Goal: Task Accomplishment & Management: Use online tool/utility

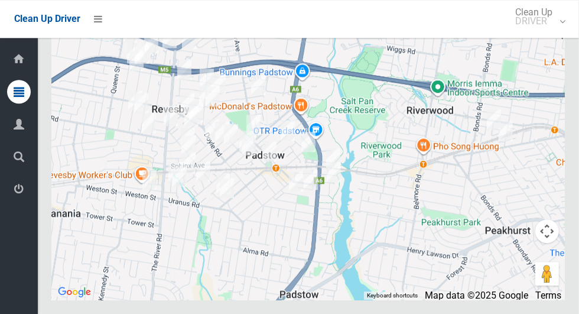
scroll to position [6510, 0]
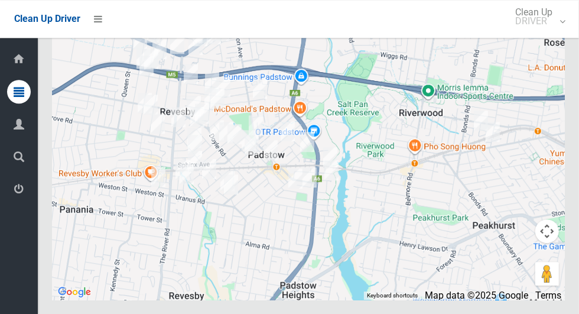
click at [414, 269] on div at bounding box center [308, 151] width 513 height 295
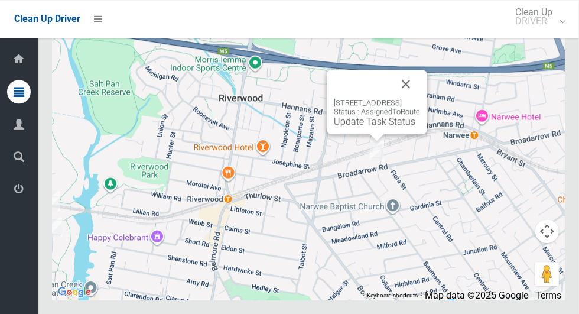
click at [420, 98] on button "Close" at bounding box center [406, 84] width 28 height 28
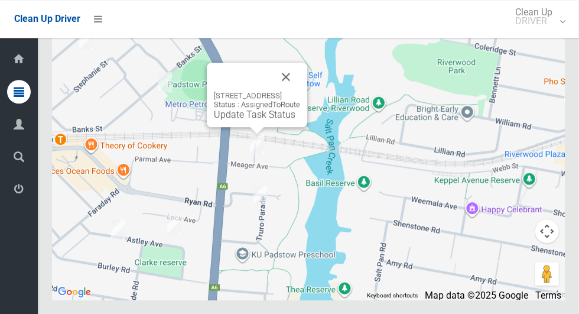
scroll to position [6509, 0]
click at [300, 91] on button "Close" at bounding box center [286, 77] width 28 height 28
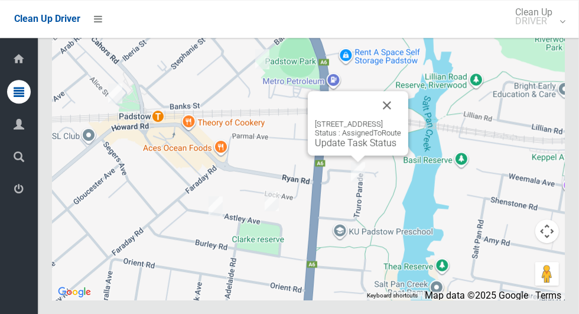
click at [401, 119] on button "Close" at bounding box center [387, 105] width 28 height 28
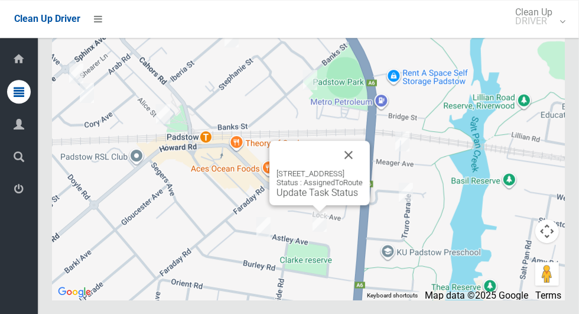
click at [363, 169] on button "Close" at bounding box center [348, 155] width 28 height 28
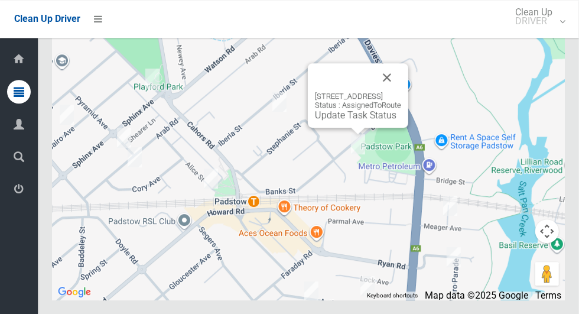
click at [401, 92] on button "Close" at bounding box center [387, 77] width 28 height 28
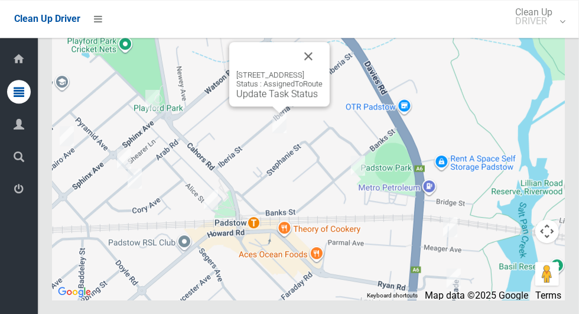
click at [323, 70] on button "Close" at bounding box center [308, 56] width 28 height 28
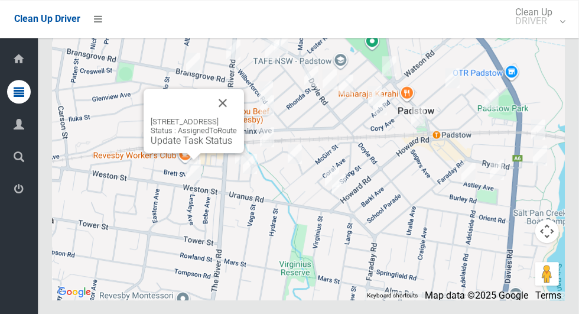
click at [244, 142] on div "26 Weston Street, REVESBY NSW 2212 Status : AssignedToRoute Update Task Status" at bounding box center [194, 121] width 100 height 64
click at [237, 117] on button "Close" at bounding box center [223, 103] width 28 height 28
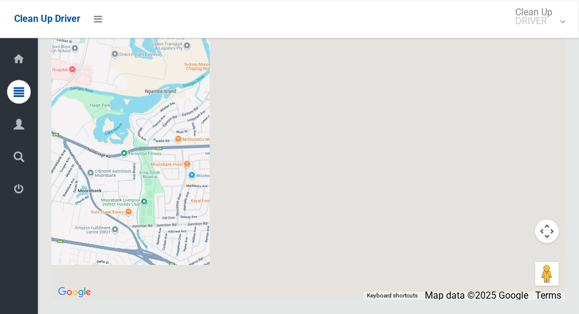
scroll to position [0, 0]
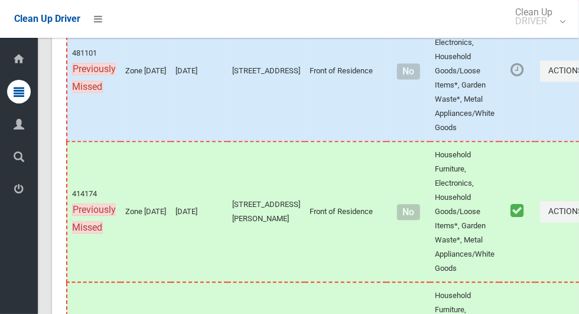
scroll to position [5946, 0]
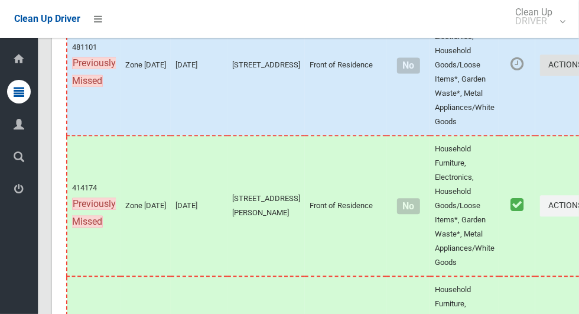
click at [540, 76] on button "Actions" at bounding box center [568, 65] width 57 height 22
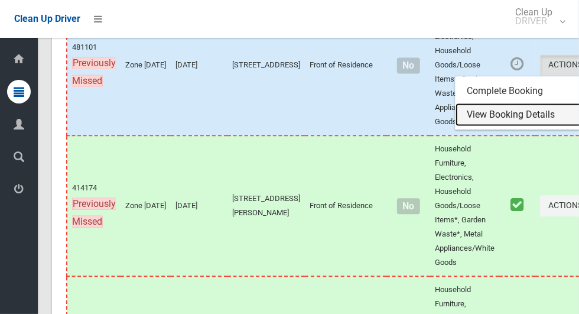
click at [494, 126] on link "View Booking Details" at bounding box center [525, 115] width 141 height 24
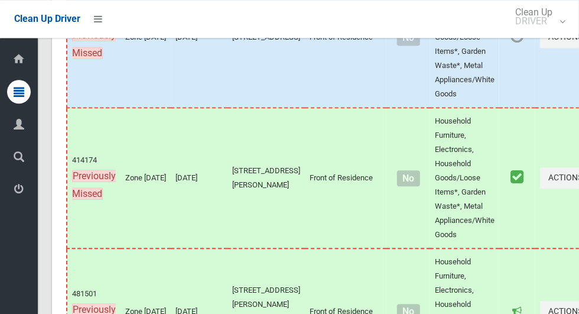
scroll to position [5979, 0]
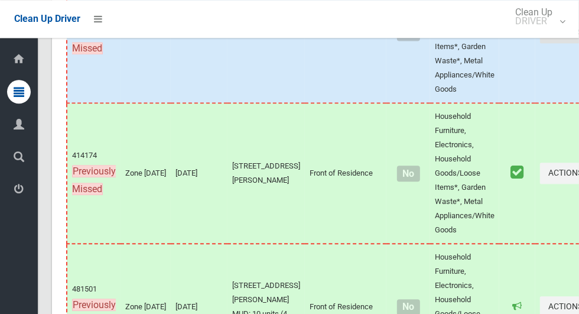
click at [540, 44] on button "Actions" at bounding box center [568, 33] width 57 height 22
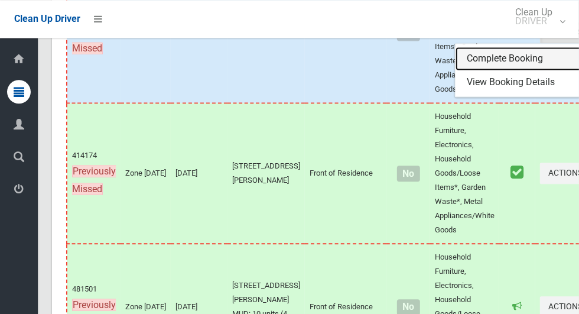
click at [477, 70] on link "Complete Booking" at bounding box center [525, 59] width 141 height 24
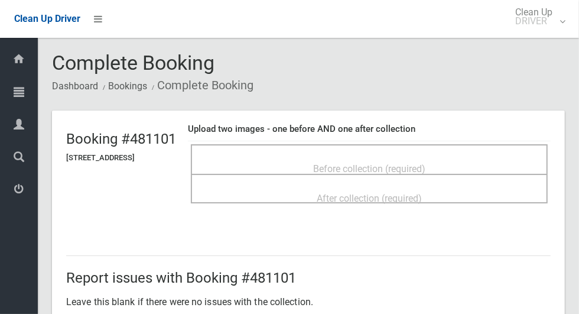
click at [469, 168] on div "Before collection (required)" at bounding box center [369, 168] width 331 height 22
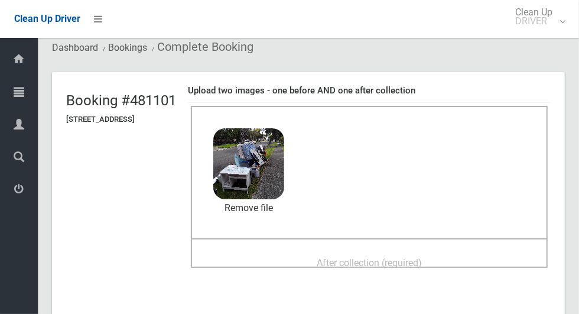
scroll to position [40, 0]
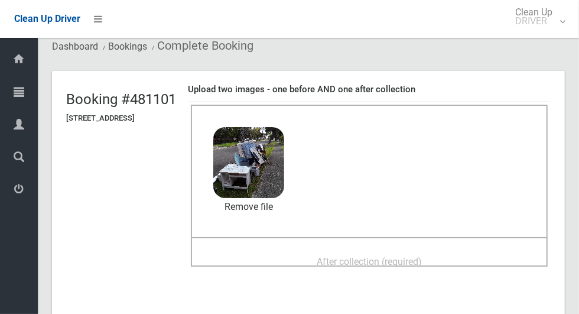
click at [422, 266] on span "After collection (required)" at bounding box center [369, 261] width 105 height 11
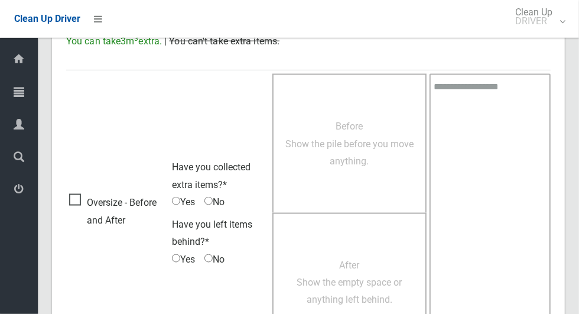
scroll to position [967, 0]
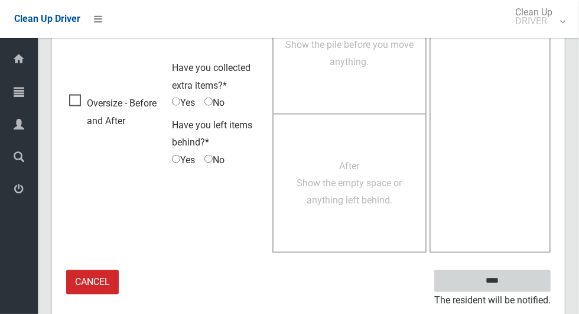
click at [513, 285] on input "****" at bounding box center [492, 281] width 116 height 22
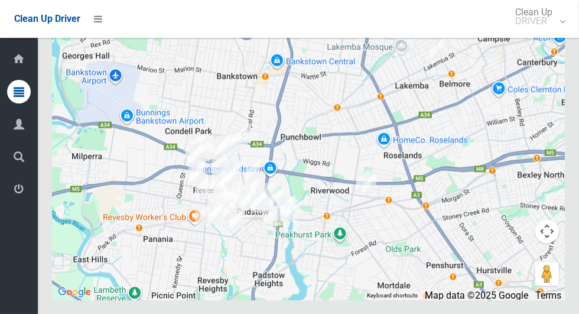
scroll to position [6330, 0]
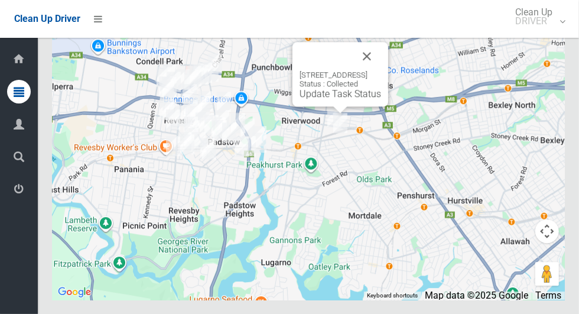
click at [381, 70] on button "Close" at bounding box center [367, 56] width 28 height 28
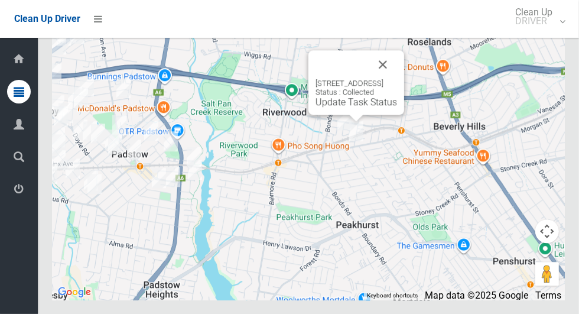
click at [397, 79] on button "Close" at bounding box center [383, 64] width 28 height 28
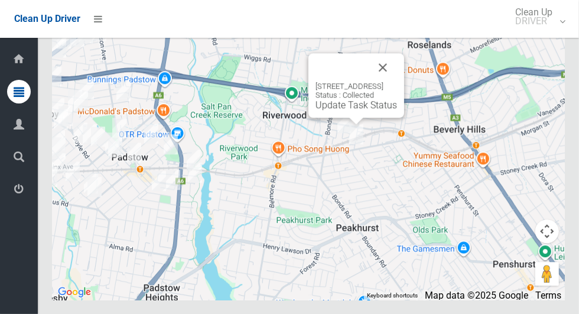
click at [397, 82] on button "Close" at bounding box center [383, 67] width 28 height 28
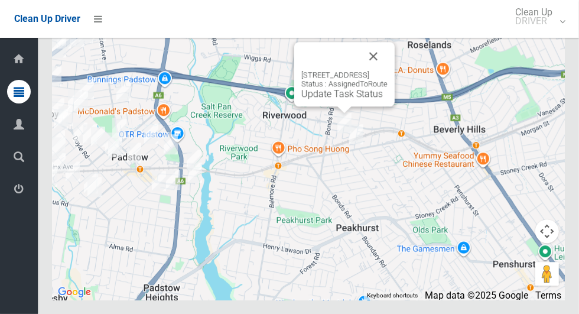
click at [349, 106] on div "28 Iluka Street, RIVERWOOD NSW 2210 Status : AssignedToRoute Update Task Status" at bounding box center [344, 74] width 100 height 64
click at [339, 99] on link "Update Task Status" at bounding box center [342, 93] width 82 height 11
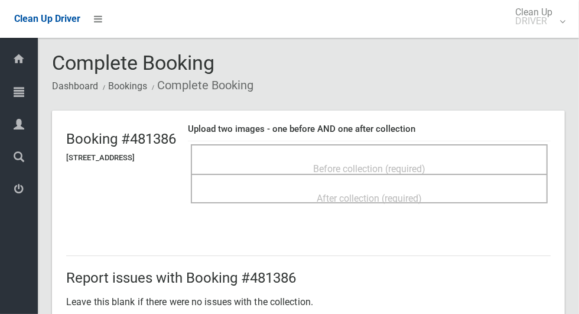
click at [461, 166] on div "Before collection (required)" at bounding box center [369, 168] width 331 height 22
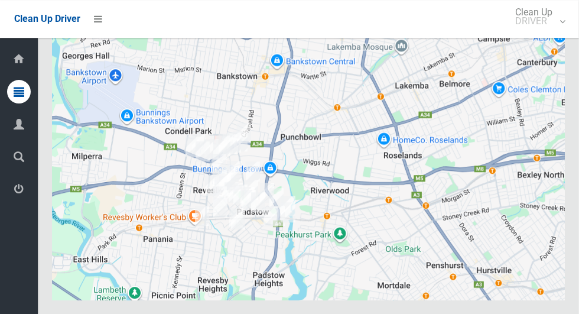
scroll to position [6399, 0]
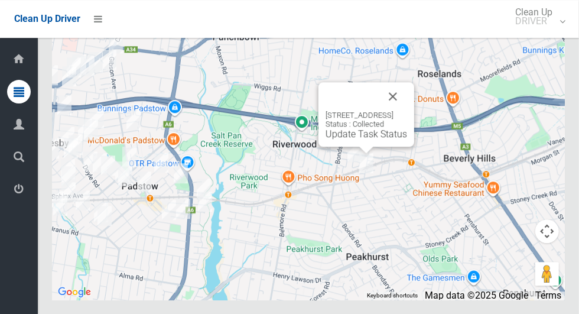
click at [407, 110] on button "Close" at bounding box center [393, 96] width 28 height 28
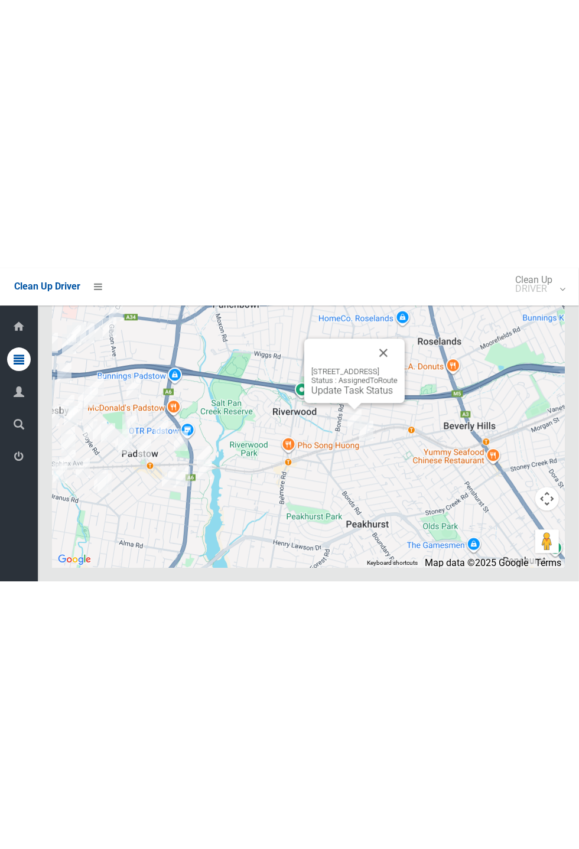
scroll to position [5897, 0]
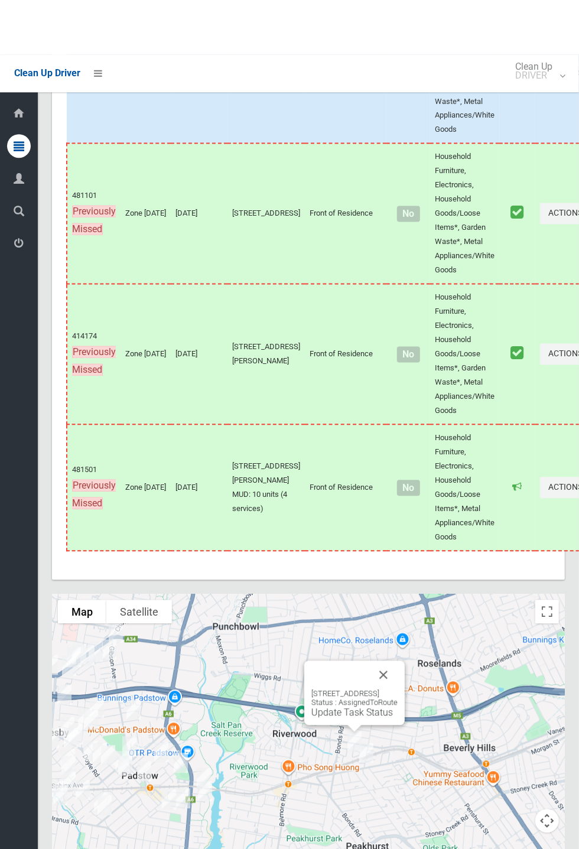
click at [5, 313] on div "Driver Dashboard Dashboard Tasks All Tasks Todays Tasks Overdue Tasks Complete …" at bounding box center [19, 443] width 38 height 811
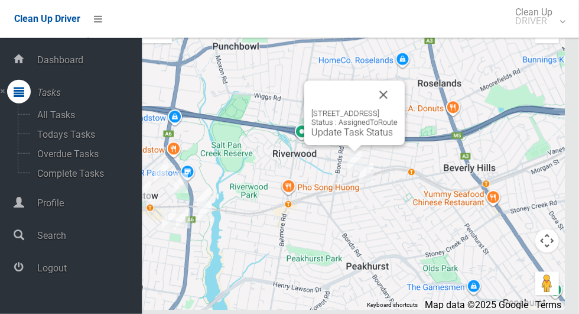
scroll to position [6269, 0]
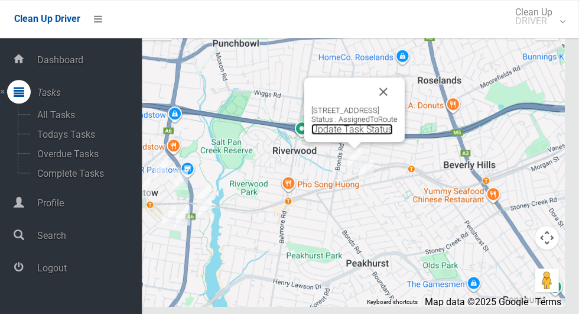
click at [352, 135] on link "Update Task Status" at bounding box center [352, 128] width 82 height 11
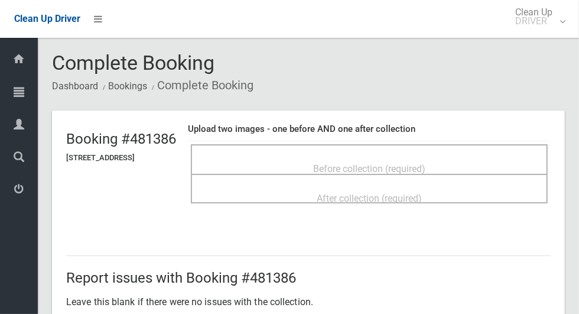
click at [425, 163] on span "Before collection (required)" at bounding box center [369, 168] width 112 height 11
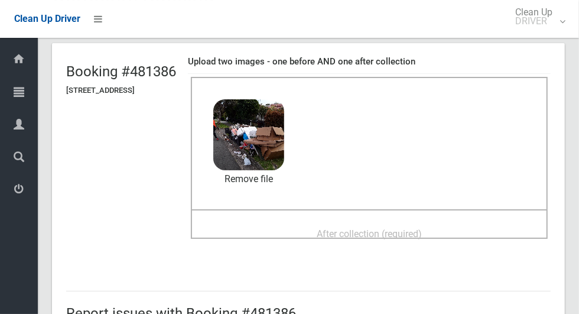
scroll to position [70, 0]
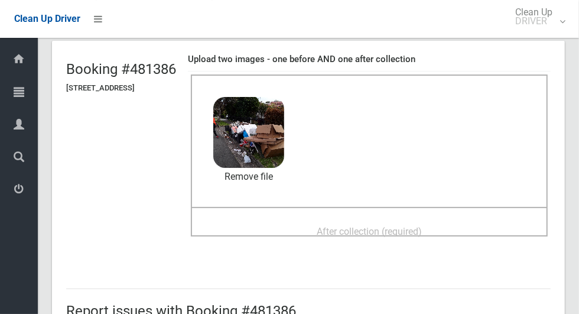
click at [454, 226] on div "After collection (required)" at bounding box center [369, 231] width 331 height 22
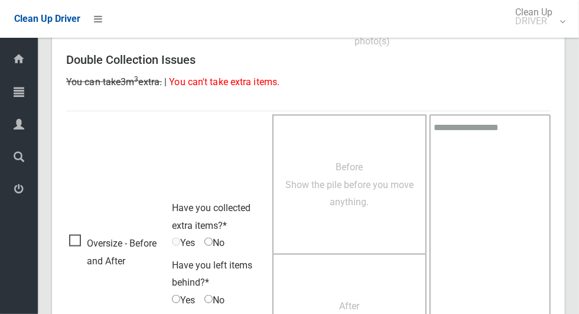
scroll to position [967, 0]
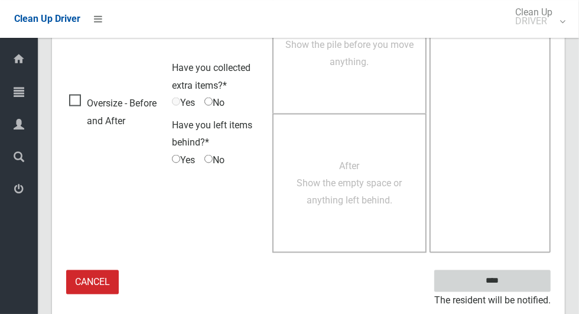
click at [517, 281] on input "****" at bounding box center [492, 281] width 116 height 22
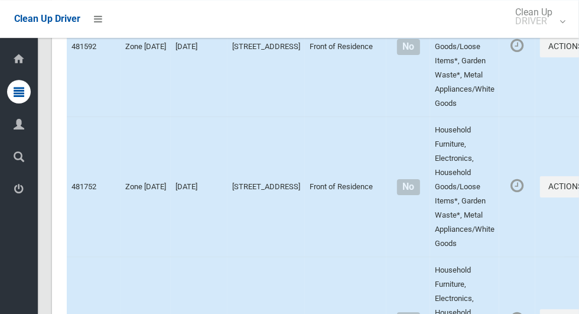
scroll to position [2205, 0]
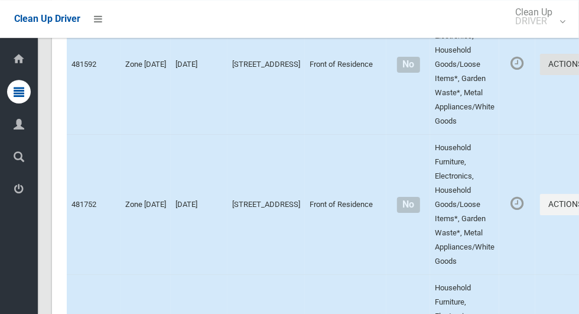
click at [540, 76] on button "Actions" at bounding box center [568, 65] width 57 height 22
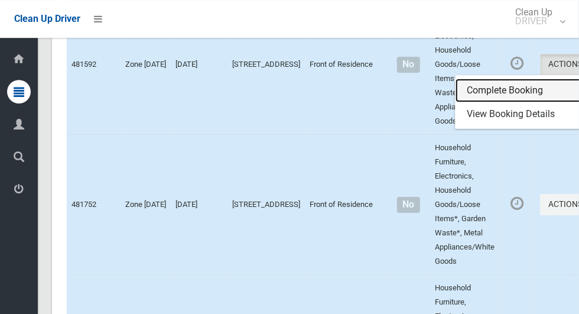
click at [473, 102] on link "Complete Booking" at bounding box center [525, 91] width 141 height 24
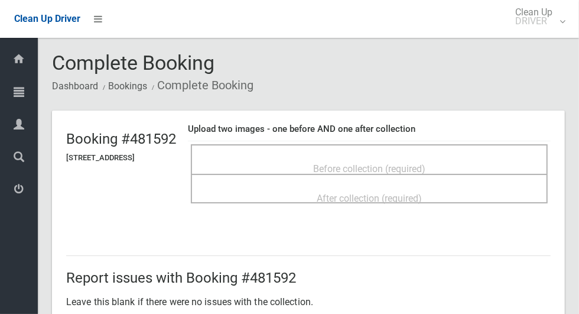
click at [478, 167] on div "Before collection (required)" at bounding box center [369, 168] width 331 height 22
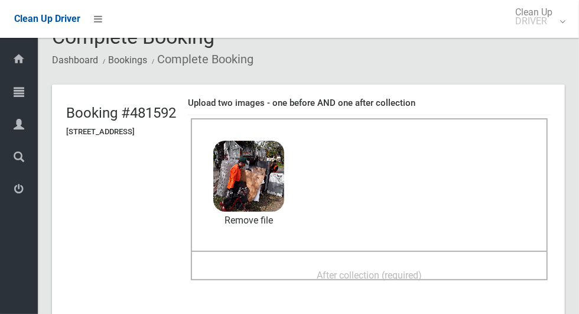
scroll to position [25, 0]
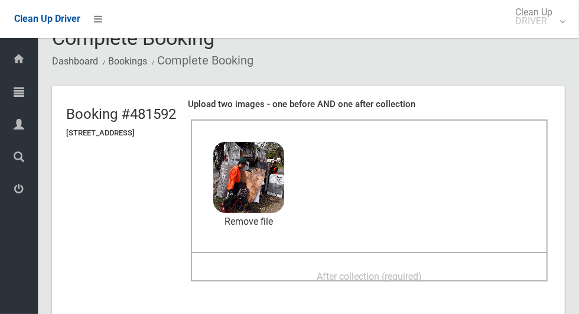
click at [422, 276] on span "After collection (required)" at bounding box center [369, 276] width 105 height 11
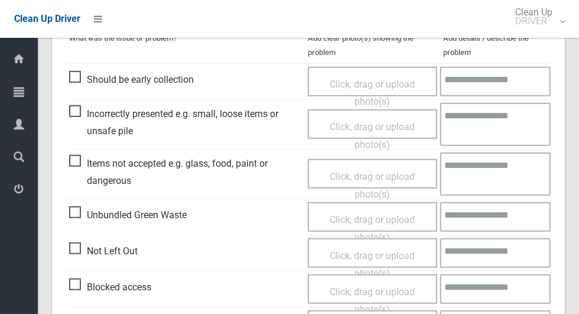
scroll to position [419, 0]
click at [74, 163] on span "Items not accepted e.g. glass, food, paint or dangerous" at bounding box center [185, 172] width 233 height 35
click at [330, 171] on span "Click, drag or upload photo(s)" at bounding box center [372, 185] width 85 height 29
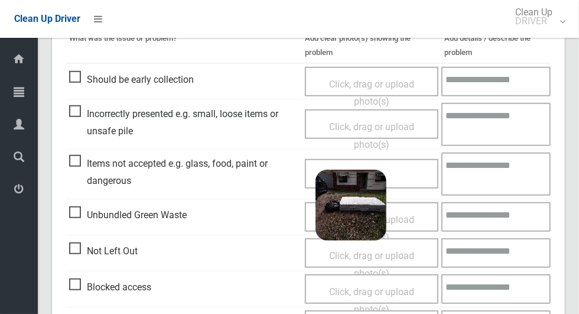
click at [507, 177] on textarea at bounding box center [495, 173] width 109 height 43
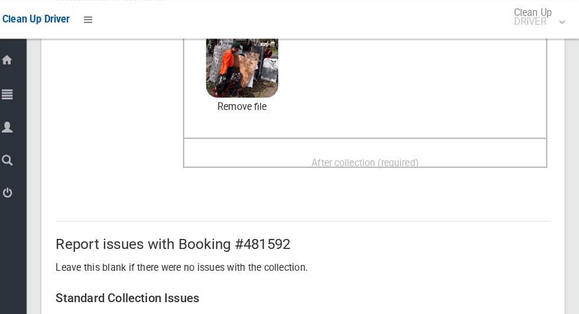
scroll to position [119, 0]
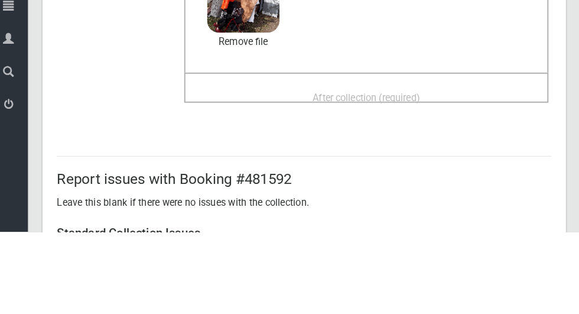
type textarea "*******"
click at [422, 177] on span "After collection (required)" at bounding box center [369, 182] width 105 height 11
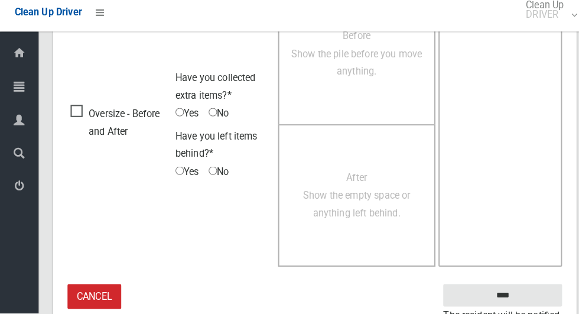
scroll to position [967, 0]
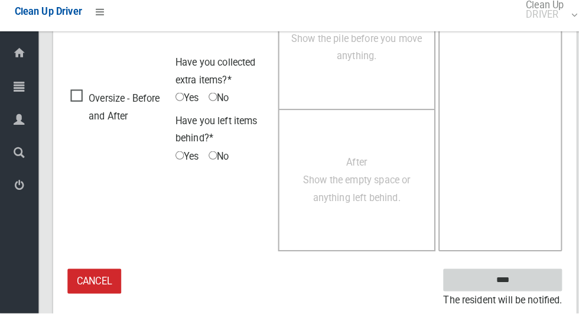
click at [502, 286] on input "****" at bounding box center [492, 281] width 116 height 22
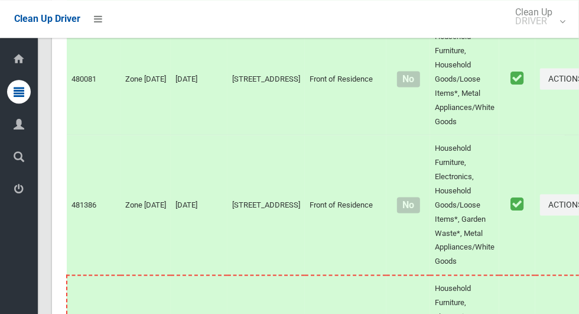
scroll to position [6399, 0]
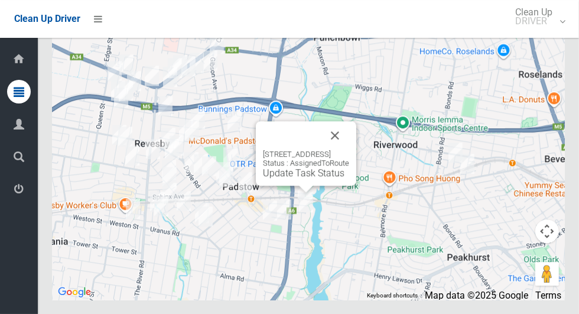
click at [349, 149] on button "Close" at bounding box center [335, 135] width 28 height 28
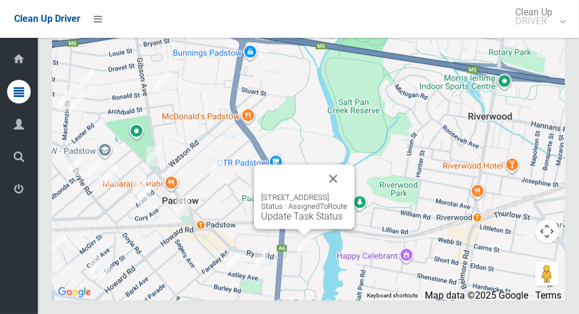
click at [292, 222] on link "Update Task Status" at bounding box center [302, 215] width 82 height 11
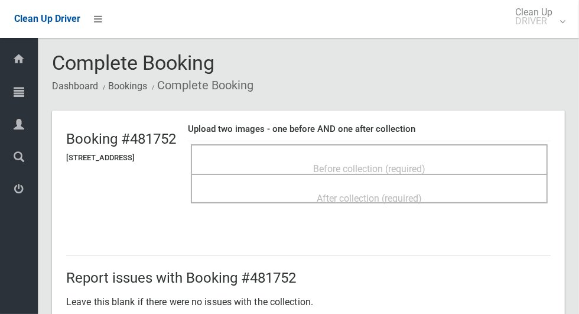
click at [332, 163] on span "Before collection (required)" at bounding box center [369, 168] width 112 height 11
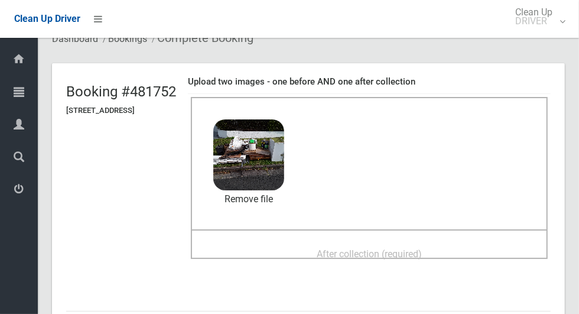
scroll to position [48, 0]
click at [422, 248] on span "After collection (required)" at bounding box center [369, 253] width 105 height 11
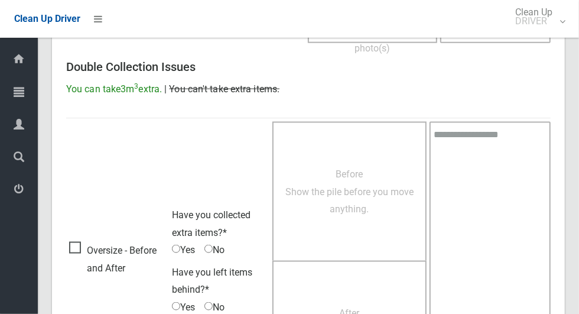
scroll to position [967, 0]
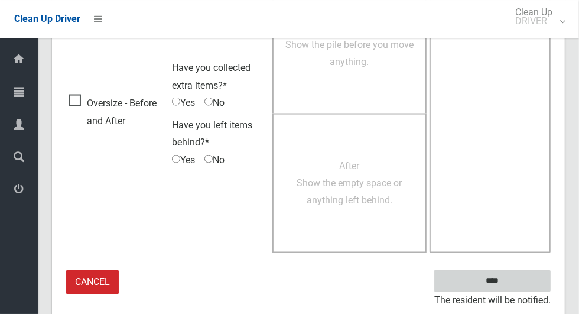
click at [513, 288] on input "****" at bounding box center [492, 281] width 116 height 22
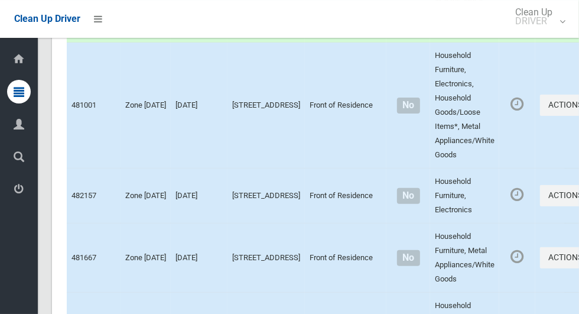
scroll to position [2442, 0]
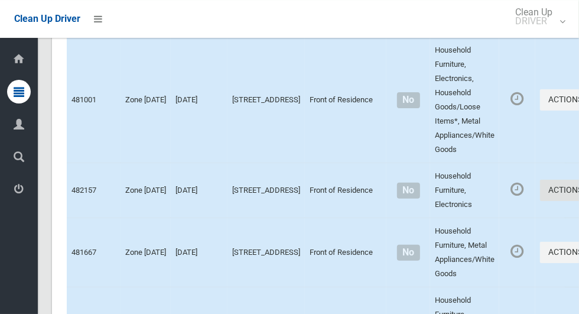
click at [540, 201] on button "Actions" at bounding box center [568, 191] width 57 height 22
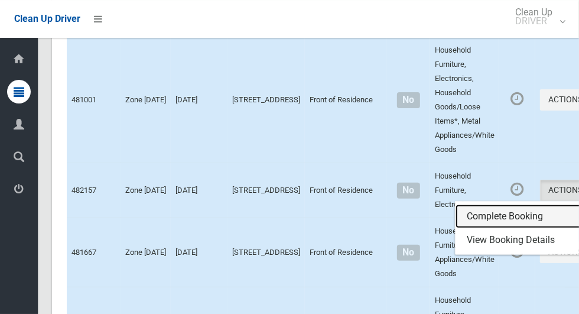
click at [507, 228] on link "Complete Booking" at bounding box center [525, 216] width 141 height 24
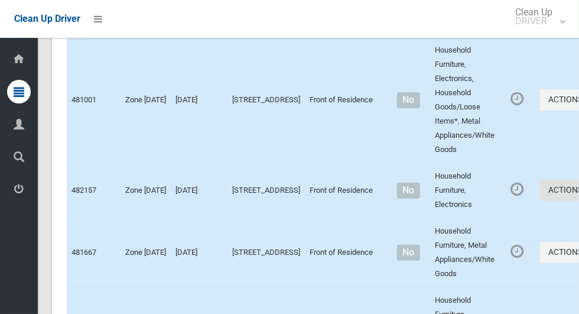
click at [540, 201] on button "Actions" at bounding box center [568, 191] width 57 height 22
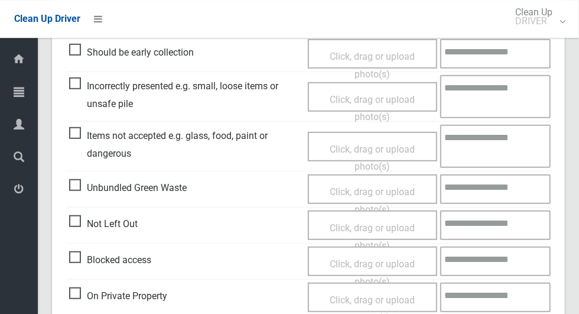
scroll to position [344, 0]
click at [81, 229] on span "Not Left Out" at bounding box center [103, 223] width 69 height 18
click at [407, 229] on span "Click, drag or upload photo(s)" at bounding box center [372, 236] width 85 height 29
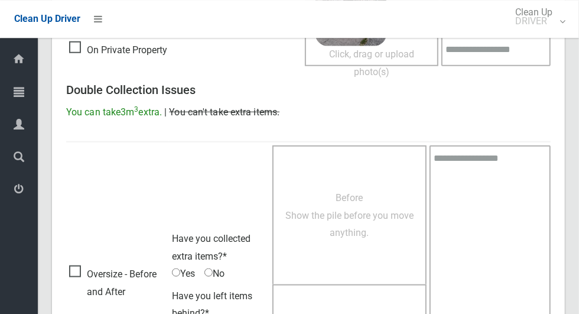
scroll to position [761, 0]
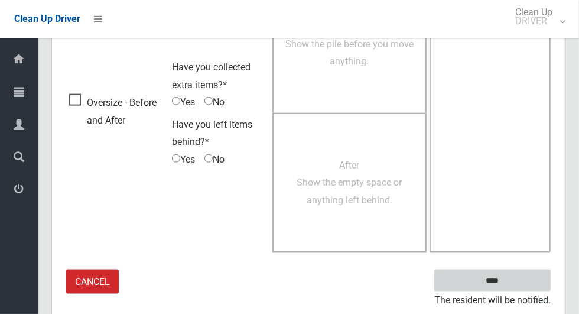
click at [517, 279] on input "****" at bounding box center [492, 280] width 116 height 22
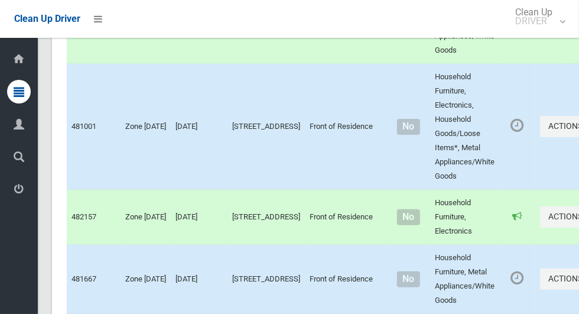
scroll to position [2415, 0]
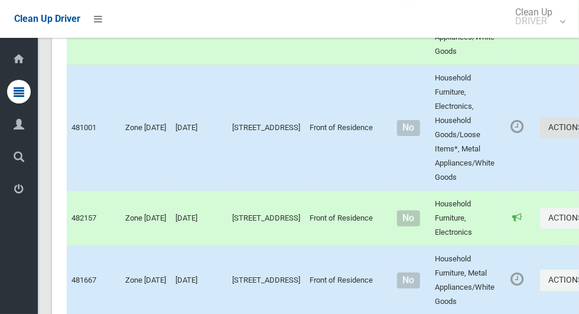
click at [540, 139] on button "Actions" at bounding box center [568, 128] width 57 height 22
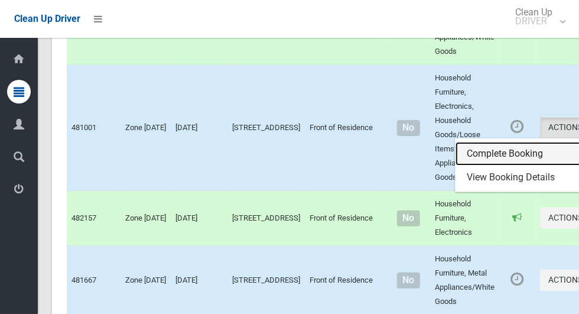
click at [490, 165] on link "Complete Booking" at bounding box center [525, 154] width 141 height 24
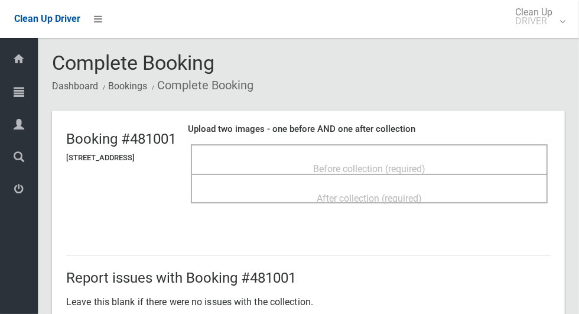
click at [425, 163] on span "Before collection (required)" at bounding box center [369, 168] width 112 height 11
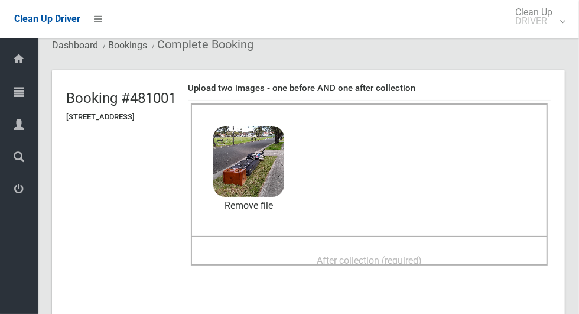
scroll to position [43, 0]
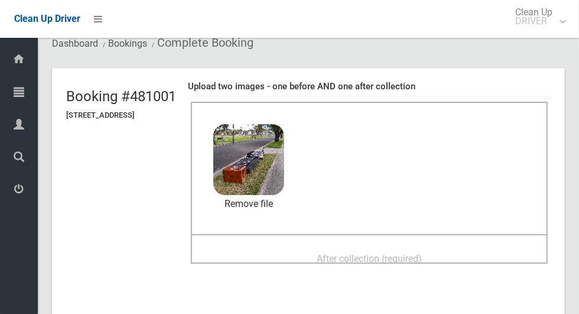
click at [450, 259] on div "After collection (required)" at bounding box center [369, 258] width 331 height 22
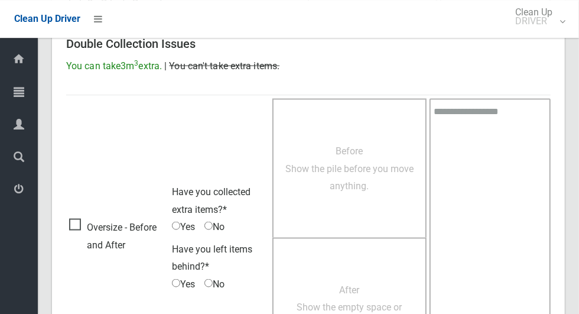
scroll to position [967, 0]
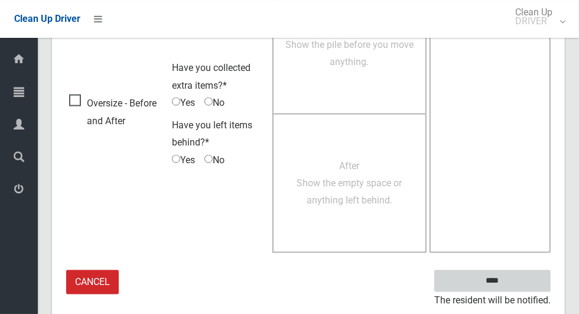
click at [513, 281] on input "****" at bounding box center [492, 281] width 116 height 22
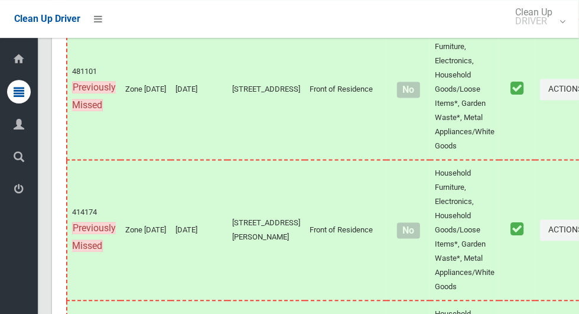
scroll to position [6399, 0]
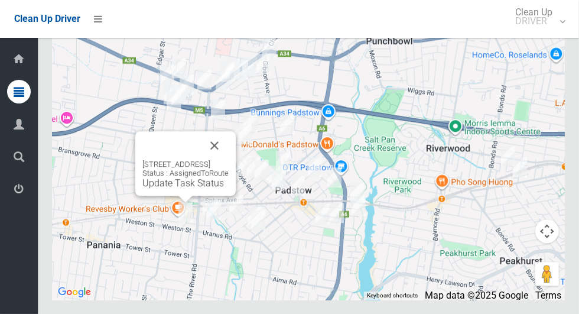
click at [229, 160] on button "Close" at bounding box center [214, 145] width 28 height 28
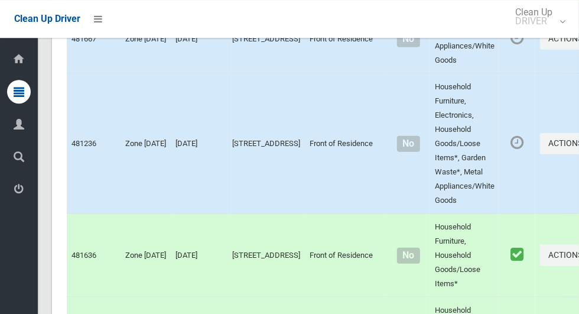
scroll to position [2657, 0]
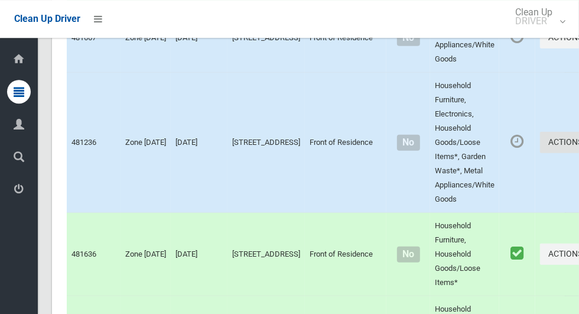
click at [540, 154] on button "Actions" at bounding box center [568, 143] width 57 height 22
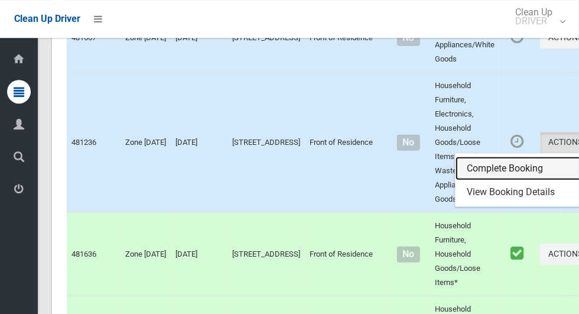
click at [488, 180] on link "Complete Booking" at bounding box center [525, 169] width 141 height 24
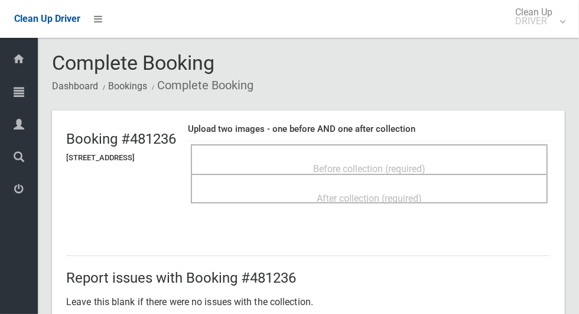
click at [458, 162] on div "Before collection (required)" at bounding box center [369, 168] width 331 height 22
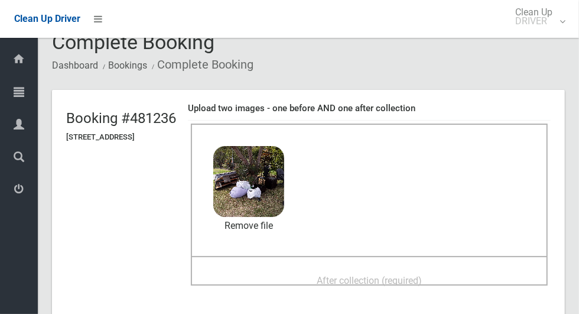
scroll to position [21, 0]
click at [457, 280] on div "After collection (required)" at bounding box center [369, 279] width 331 height 22
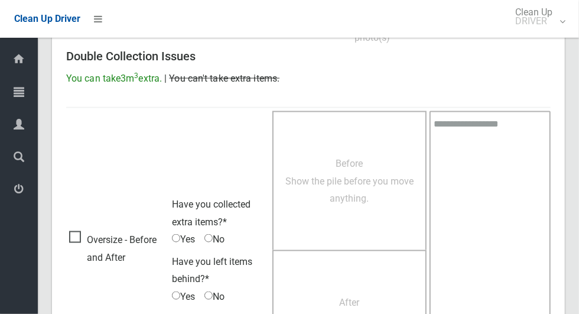
scroll to position [967, 0]
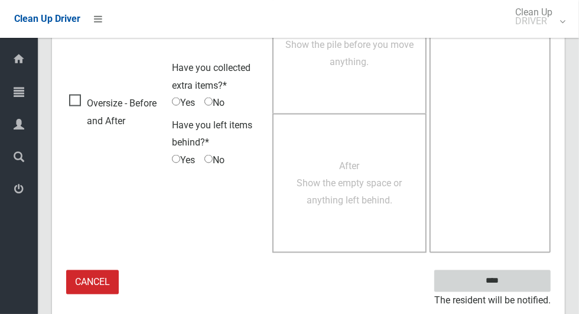
click at [513, 287] on input "****" at bounding box center [492, 281] width 116 height 22
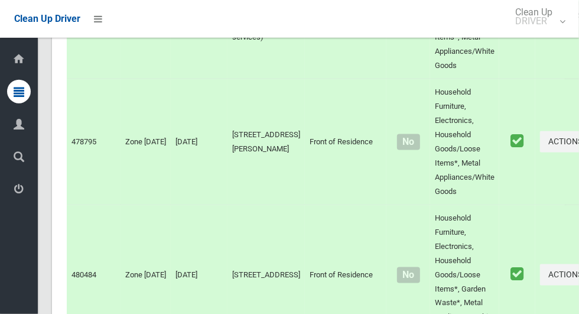
scroll to position [6398, 0]
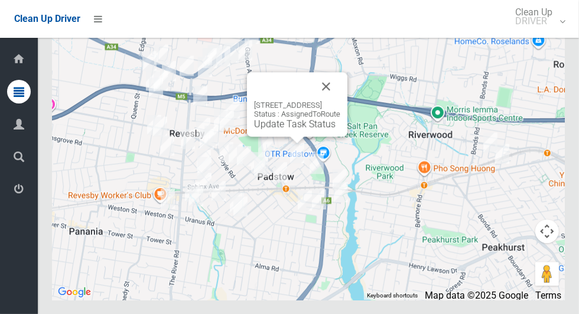
click at [294, 129] on link "Update Task Status" at bounding box center [295, 123] width 82 height 11
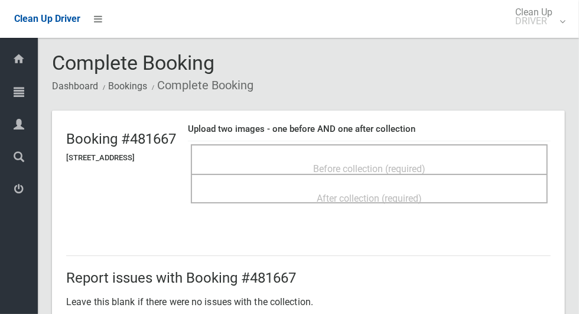
click at [395, 169] on span "Before collection (required)" at bounding box center [369, 168] width 112 height 11
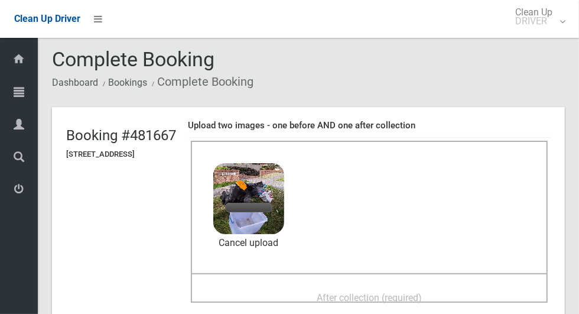
scroll to position [50, 0]
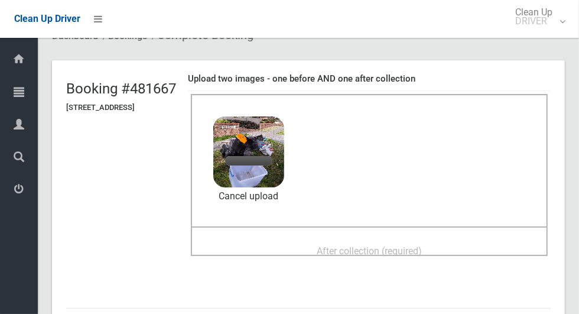
click at [460, 249] on div "After collection (required)" at bounding box center [369, 250] width 331 height 22
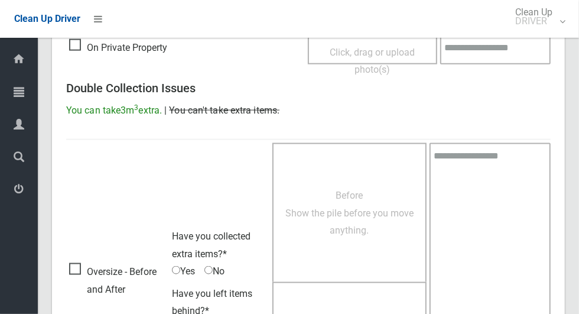
scroll to position [967, 0]
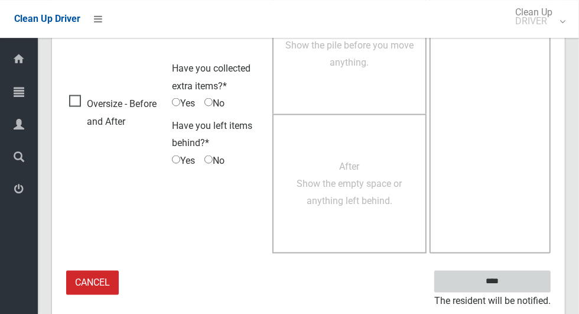
click at [513, 285] on input "****" at bounding box center [492, 281] width 116 height 22
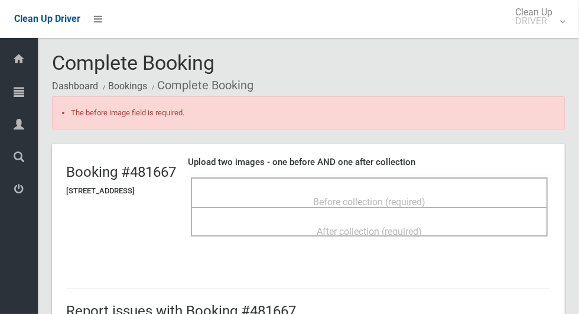
click at [469, 190] on div "Before collection (required)" at bounding box center [369, 201] width 331 height 22
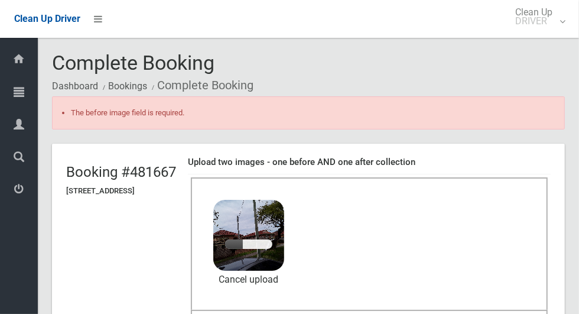
scroll to position [98, 0]
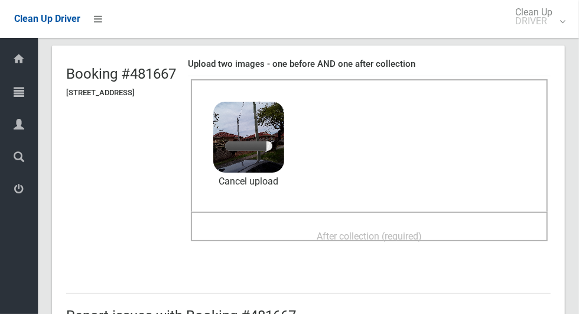
click at [422, 240] on span "After collection (required)" at bounding box center [369, 235] width 105 height 11
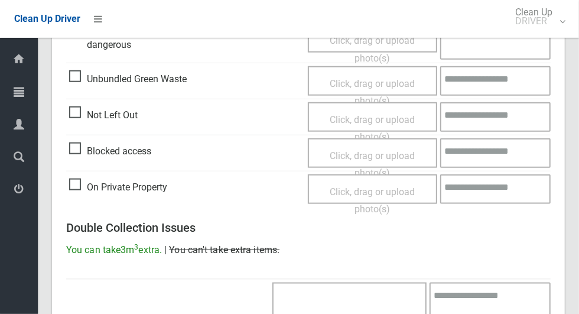
scroll to position [1000, 0]
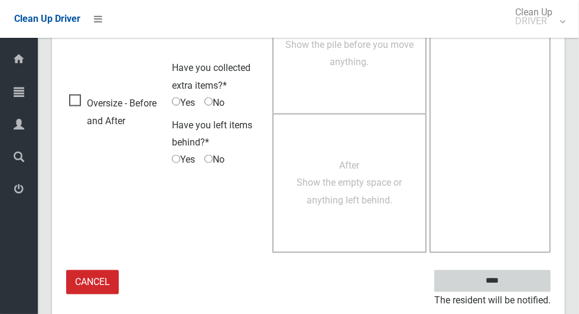
click at [526, 285] on input "****" at bounding box center [492, 281] width 116 height 22
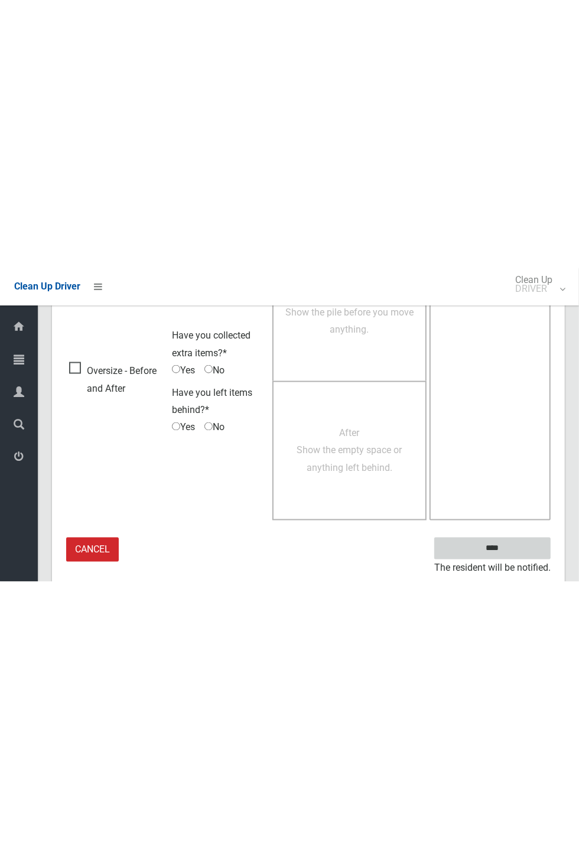
scroll to position [498, 0]
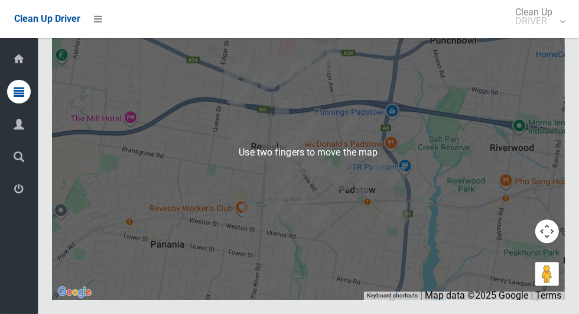
scroll to position [6398, 0]
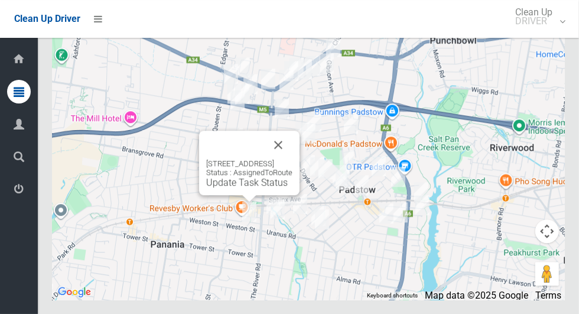
click at [257, 188] on link "Update Task Status" at bounding box center [247, 182] width 82 height 11
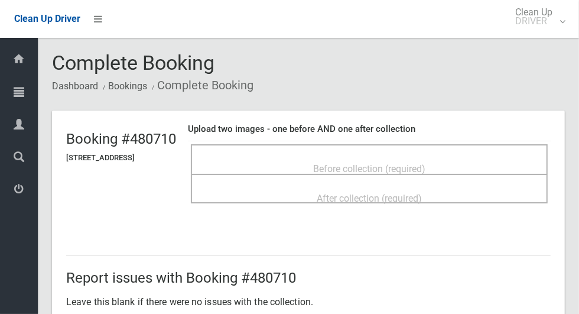
click at [425, 163] on span "Before collection (required)" at bounding box center [369, 168] width 112 height 11
click at [453, 164] on div "Before collection (required)" at bounding box center [369, 168] width 331 height 22
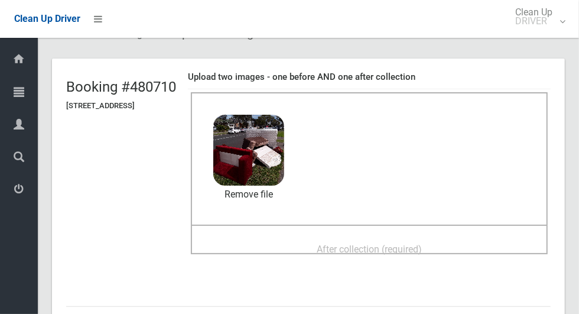
scroll to position [51, 0]
click at [453, 246] on div "After collection (required)" at bounding box center [369, 249] width 331 height 22
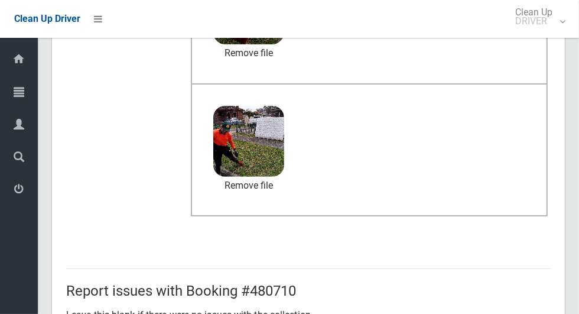
scroll to position [967, 0]
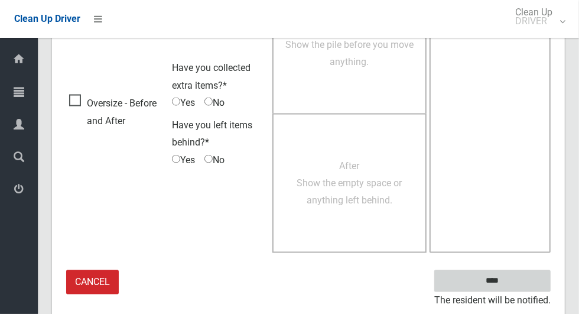
click at [513, 284] on input "****" at bounding box center [492, 281] width 116 height 22
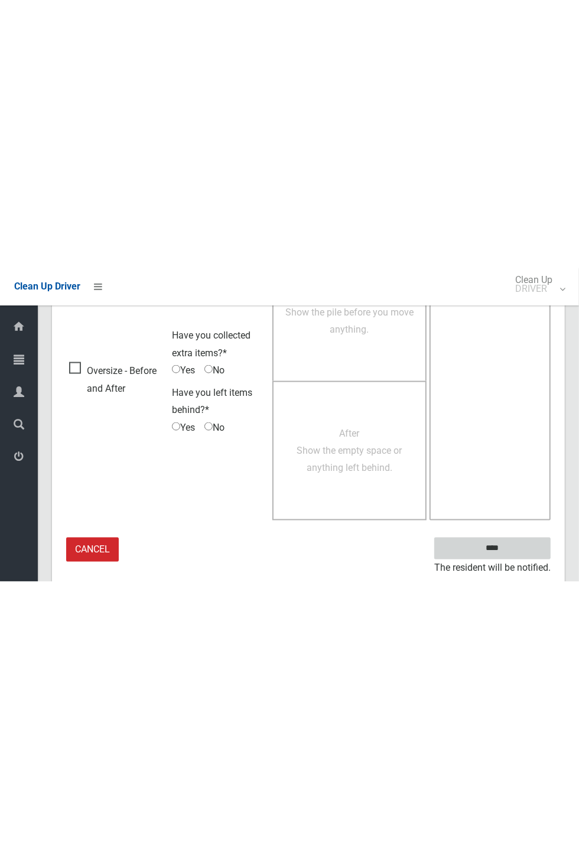
scroll to position [465, 0]
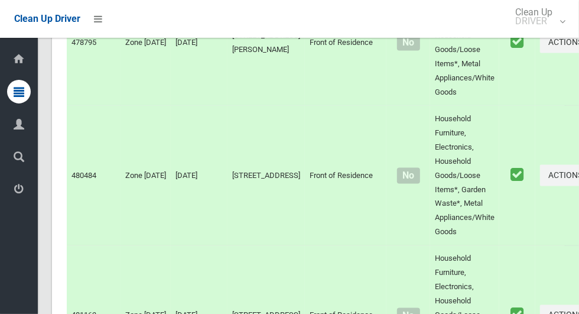
scroll to position [6398, 0]
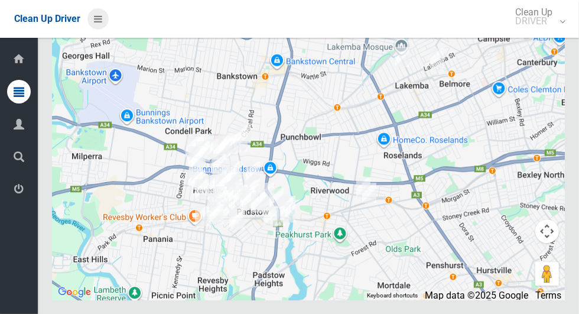
click at [100, 21] on icon at bounding box center [98, 19] width 8 height 20
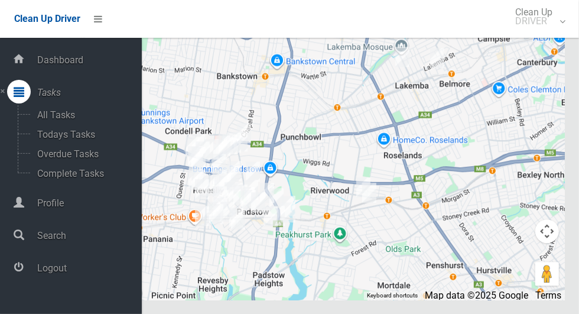
click at [59, 274] on span "Logout" at bounding box center [88, 267] width 108 height 11
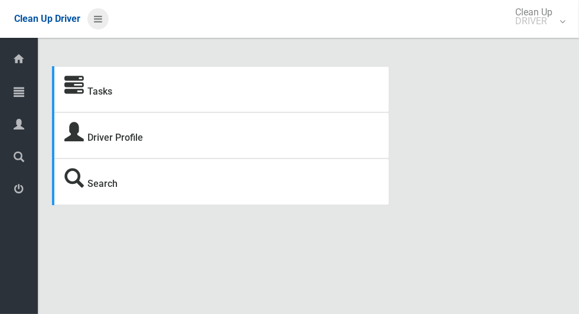
click at [102, 22] on icon at bounding box center [98, 19] width 8 height 20
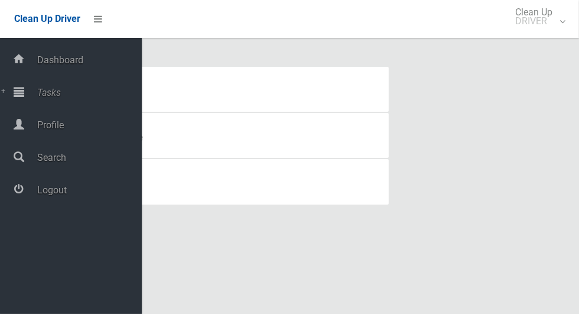
click at [61, 96] on span "Tasks" at bounding box center [88, 92] width 108 height 11
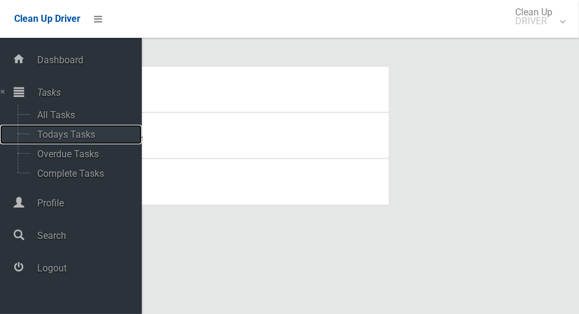
click at [92, 136] on span "Todays Tasks" at bounding box center [83, 134] width 98 height 11
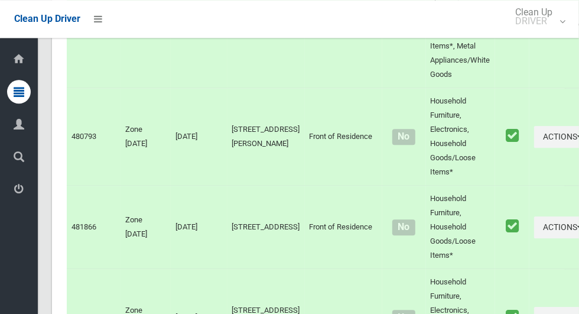
scroll to position [6507, 0]
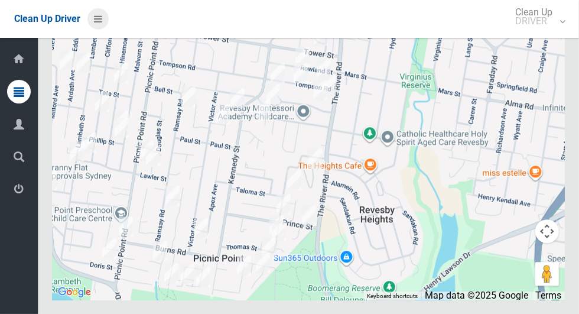
click at [95, 21] on icon at bounding box center [98, 19] width 8 height 20
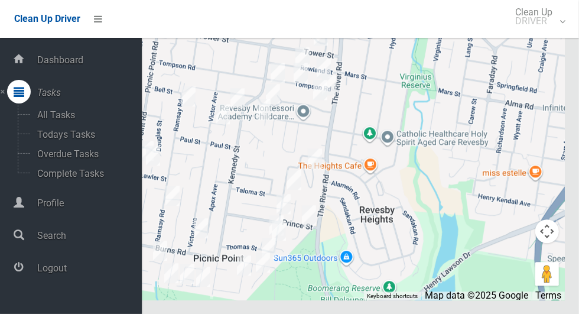
click at [63, 274] on span "Logout" at bounding box center [88, 267] width 108 height 11
